Goal: Book appointment/travel/reservation

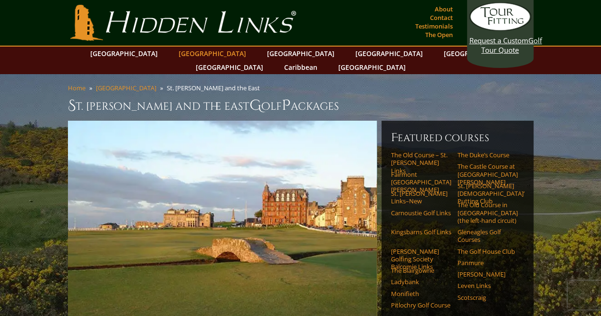
click at [202, 51] on link "[GEOGRAPHIC_DATA]" at bounding box center [212, 54] width 77 height 14
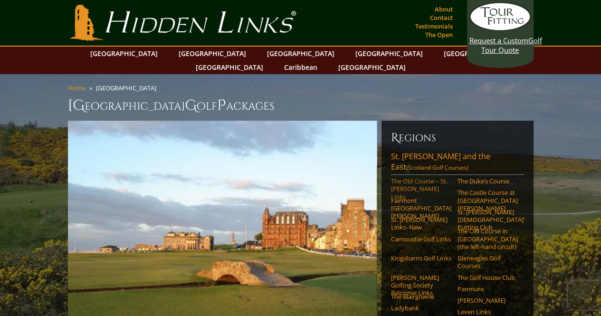
click at [417, 177] on link "The Old Course – St. [PERSON_NAME] Links" at bounding box center [421, 188] width 60 height 23
